Goal: Transaction & Acquisition: Purchase product/service

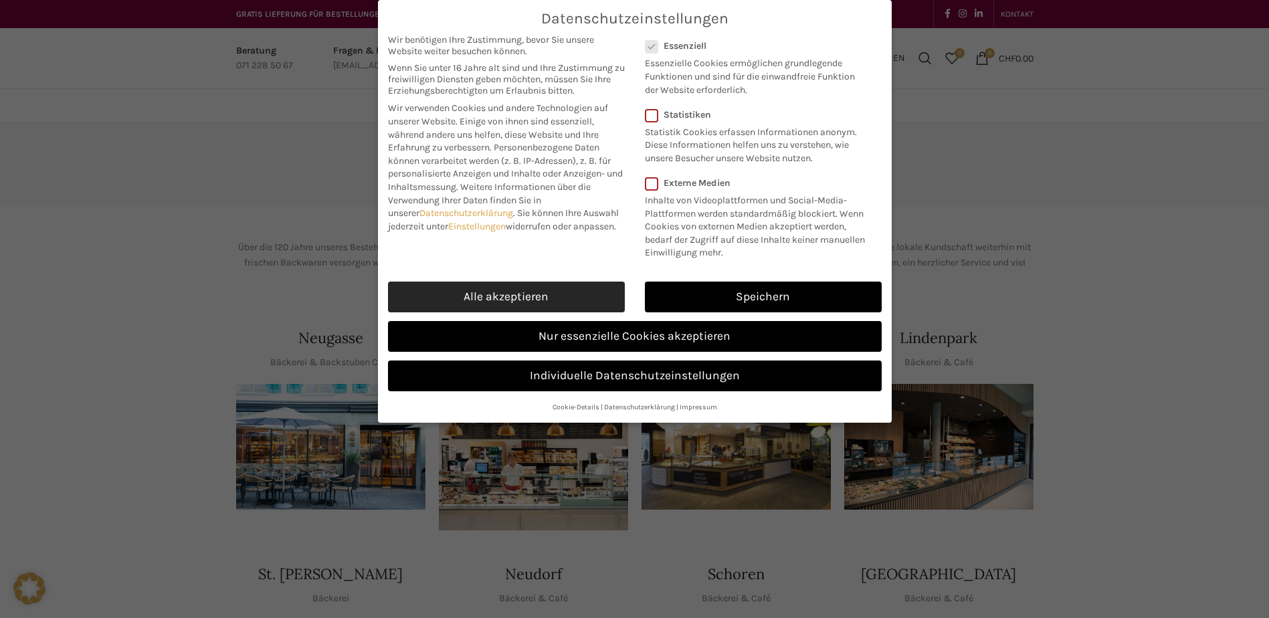
click at [541, 303] on link "Alle akzeptieren" at bounding box center [506, 297] width 237 height 31
checkbox input "true"
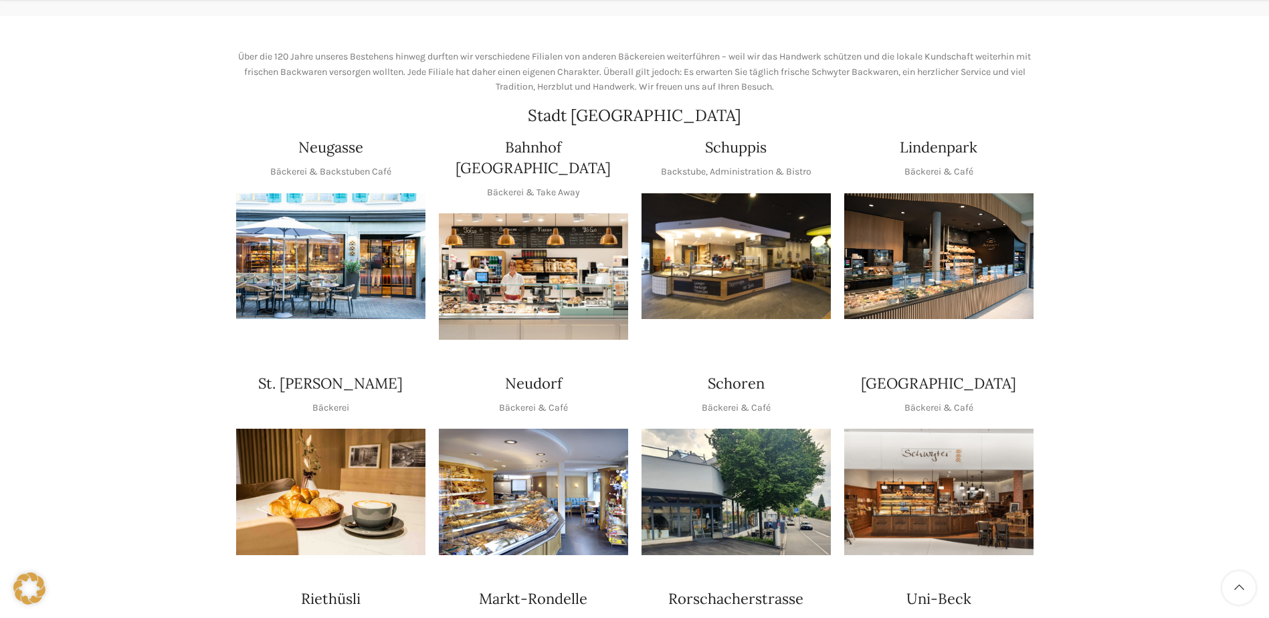
scroll to position [201, 0]
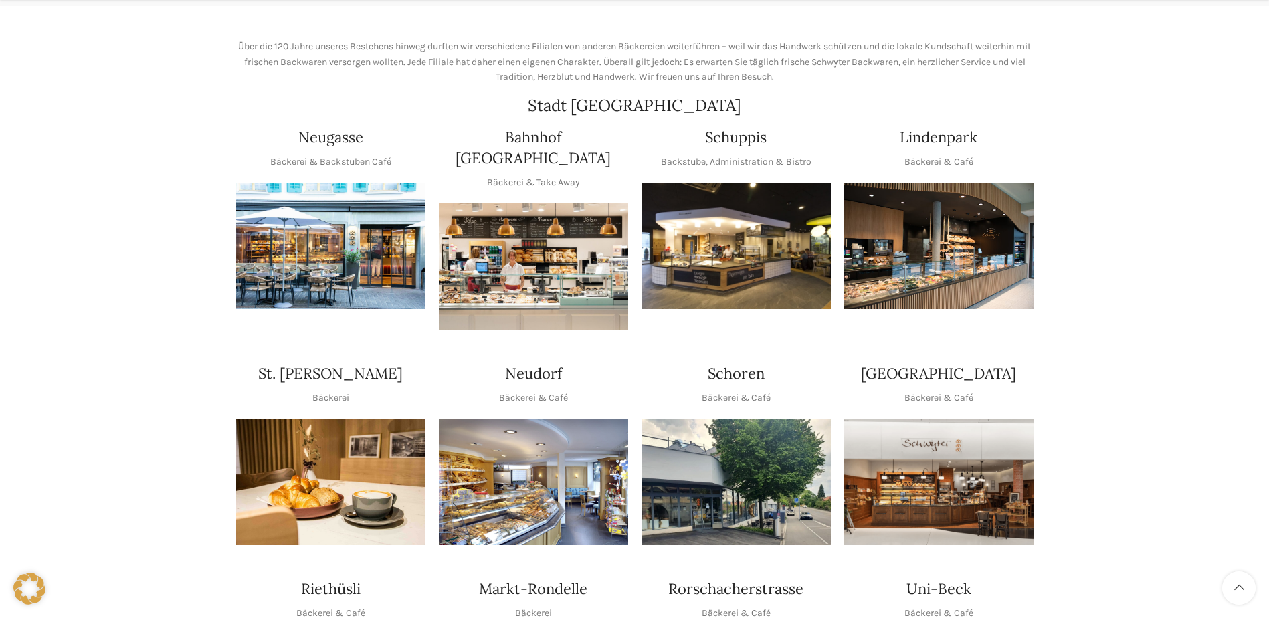
click at [492, 274] on img "1 / 1" at bounding box center [533, 266] width 189 height 126
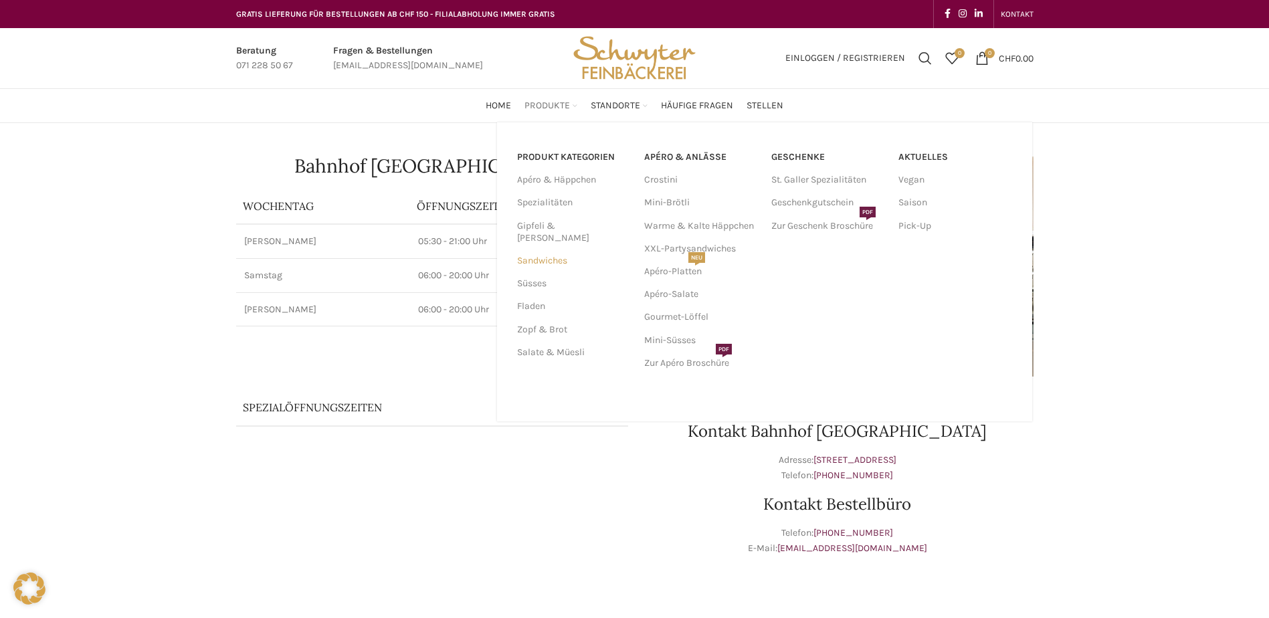
click at [538, 250] on link "Sandwiches" at bounding box center [572, 261] width 111 height 23
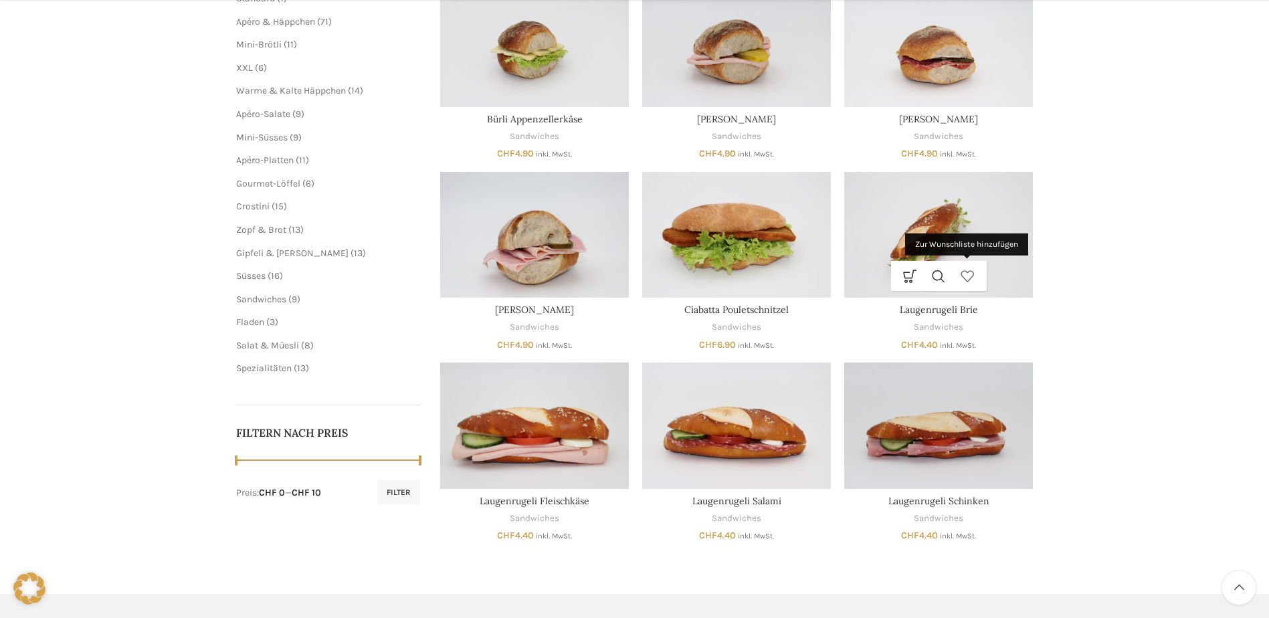
scroll to position [268, 0]
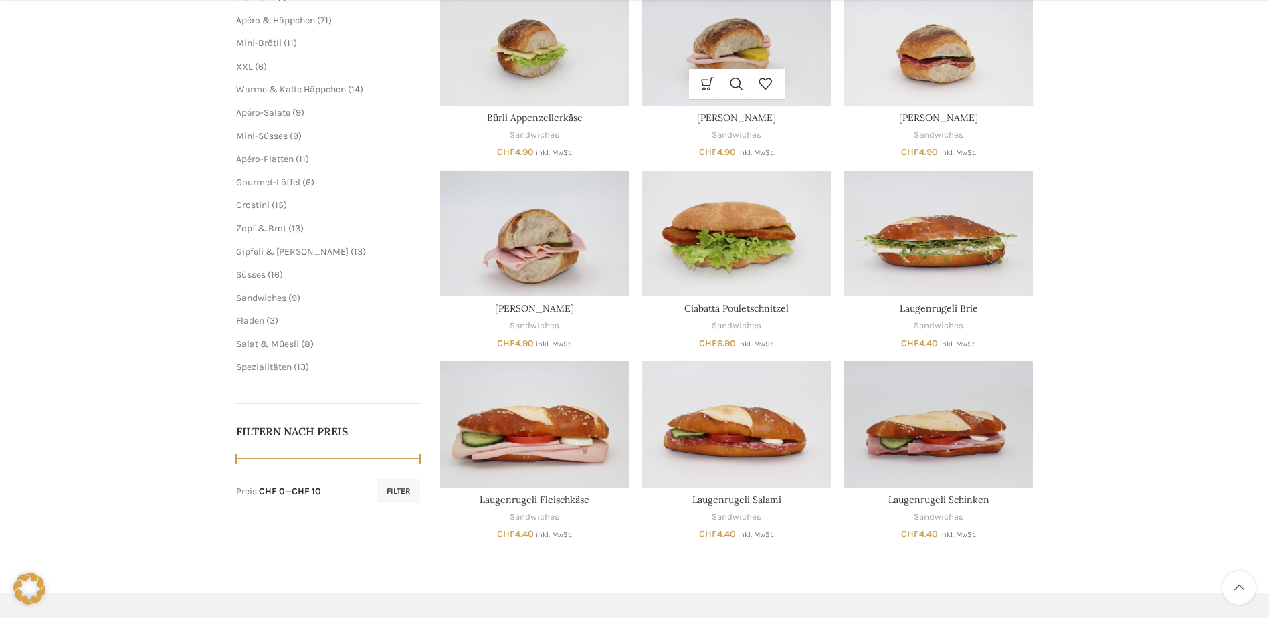
click at [724, 49] on img "Bürli Fleischkäse" at bounding box center [736, 42] width 189 height 126
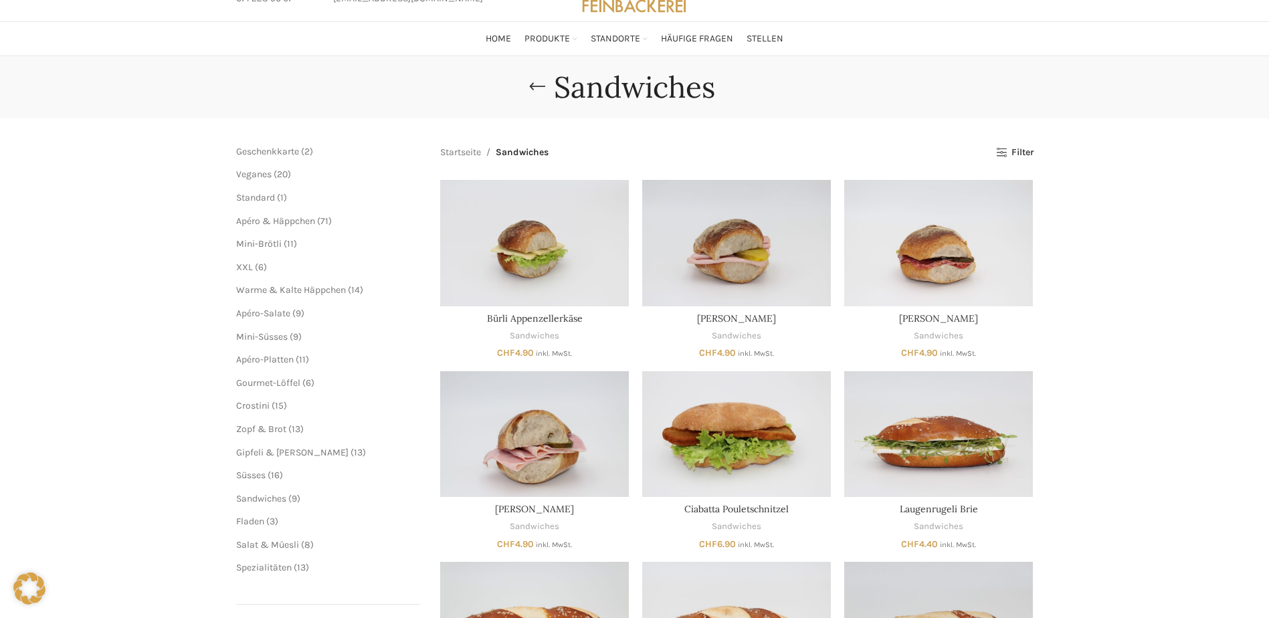
scroll to position [0, 0]
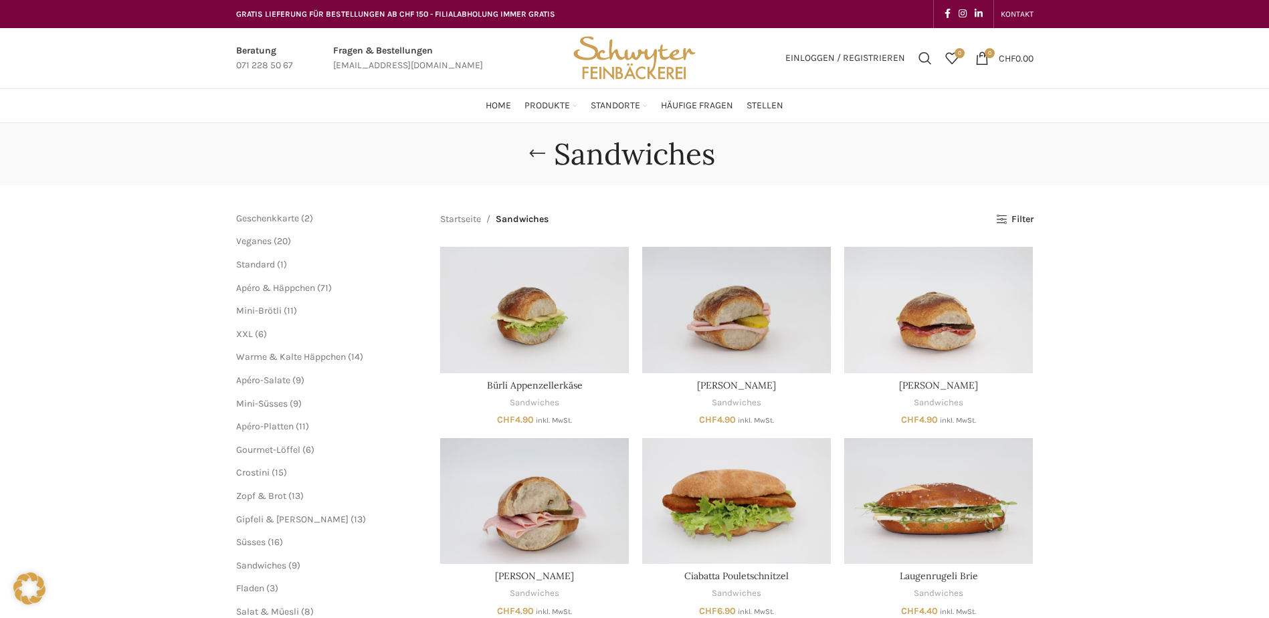
drag, startPoint x: 220, startPoint y: 274, endPoint x: 209, endPoint y: 246, distance: 30.7
click at [219, 273] on div "Sandwiches [GEOGRAPHIC_DATA] Geschenkkarte 2 2 Produkte Veganes 20 20 Produkte …" at bounding box center [634, 478] width 1269 height 710
